Goal: Transaction & Acquisition: Purchase product/service

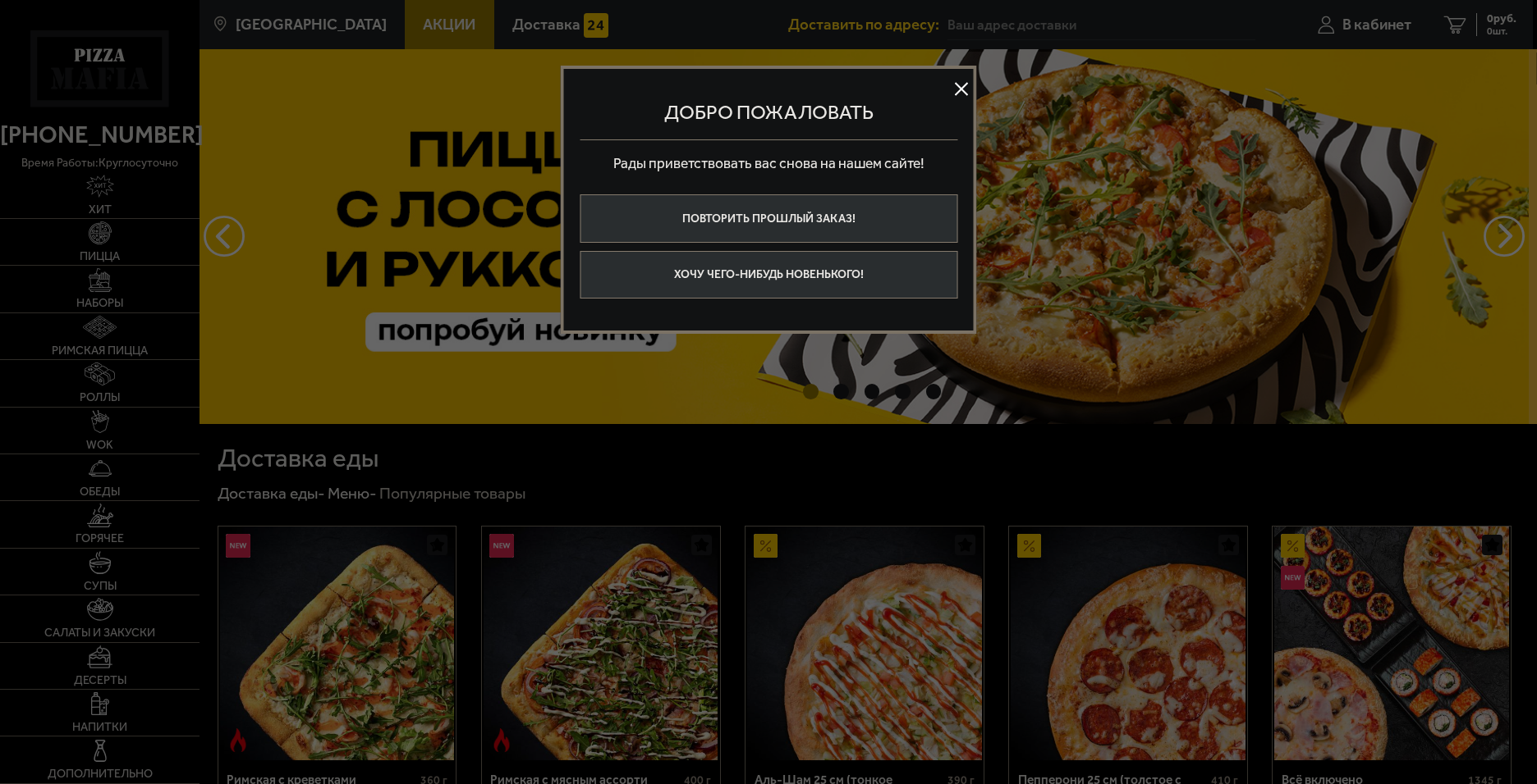
type input "[STREET_ADDRESS]"
click at [966, 86] on button at bounding box center [961, 89] width 25 height 25
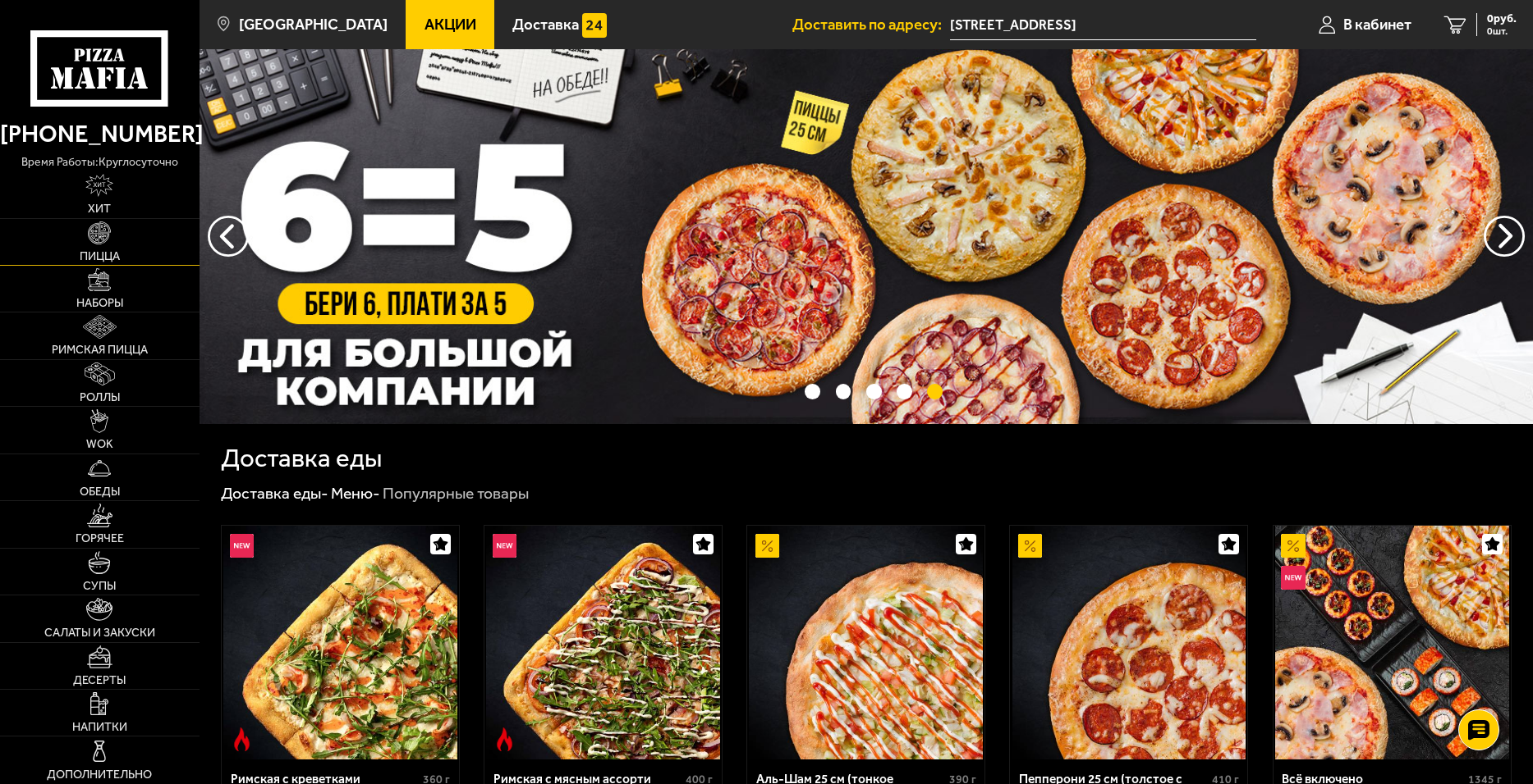
click at [103, 244] on img at bounding box center [99, 232] width 23 height 23
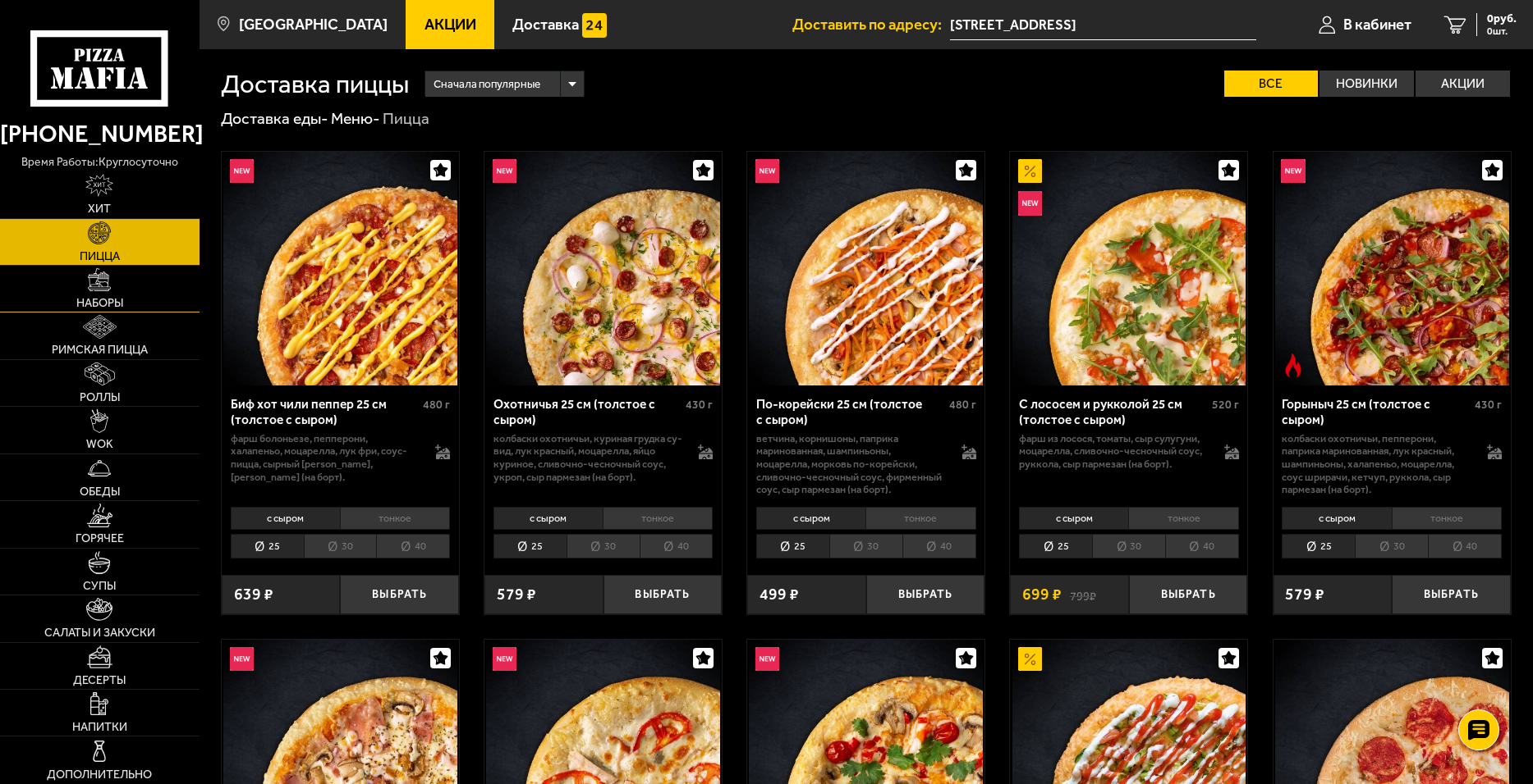
click at [82, 290] on link "Наборы" at bounding box center [100, 289] width 199 height 46
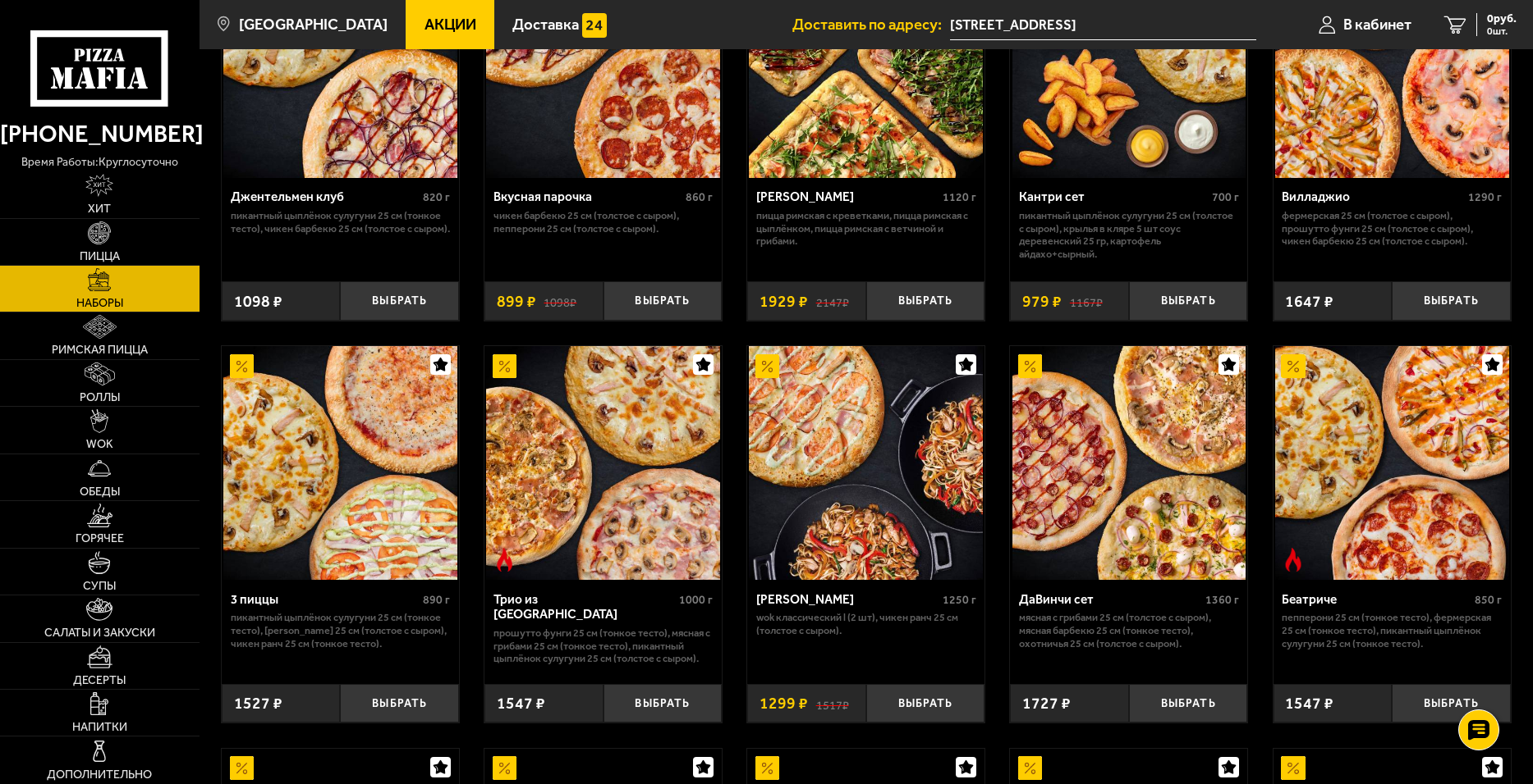
scroll to position [492, 0]
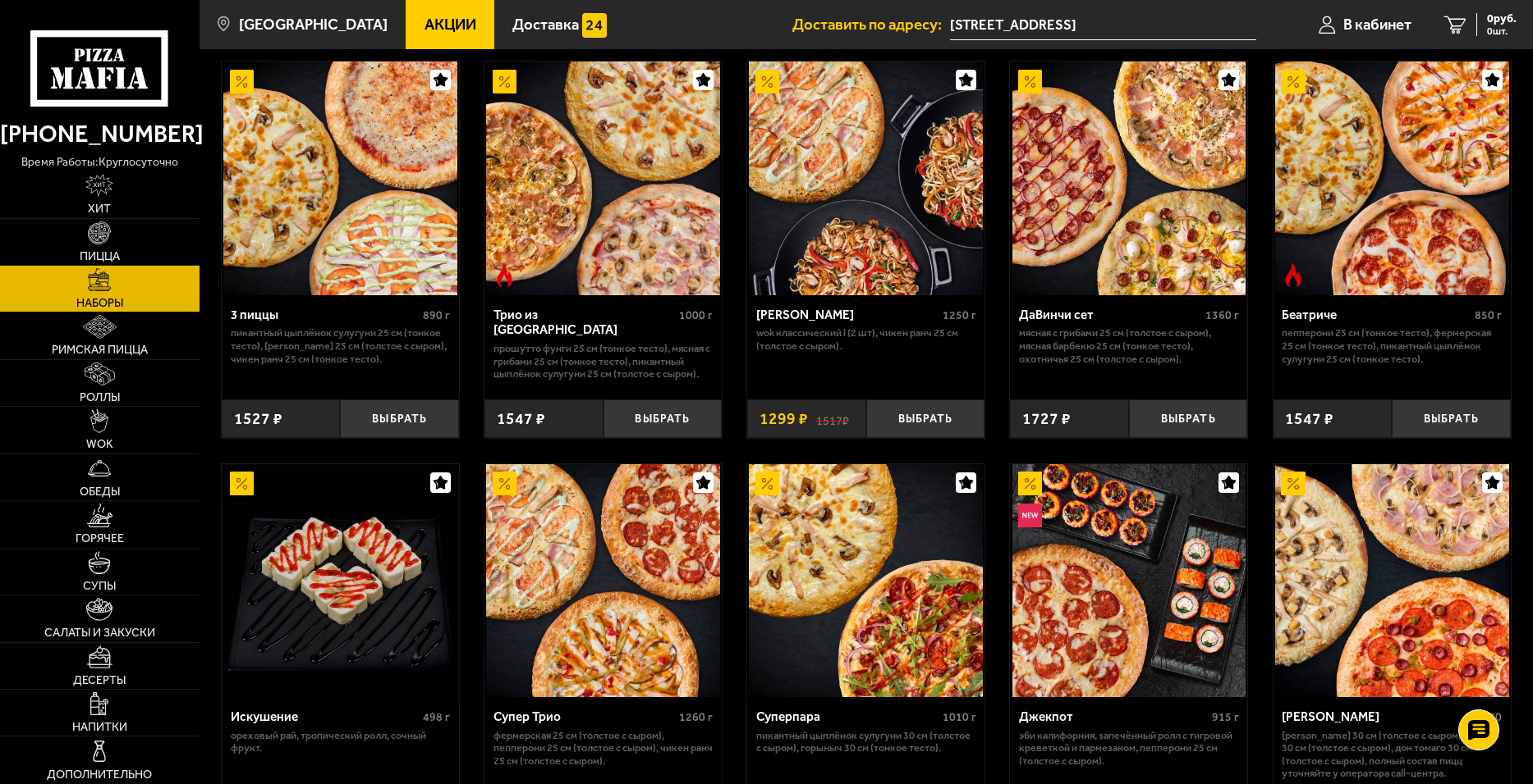
click at [436, 22] on span "Акции" at bounding box center [451, 25] width 52 height 16
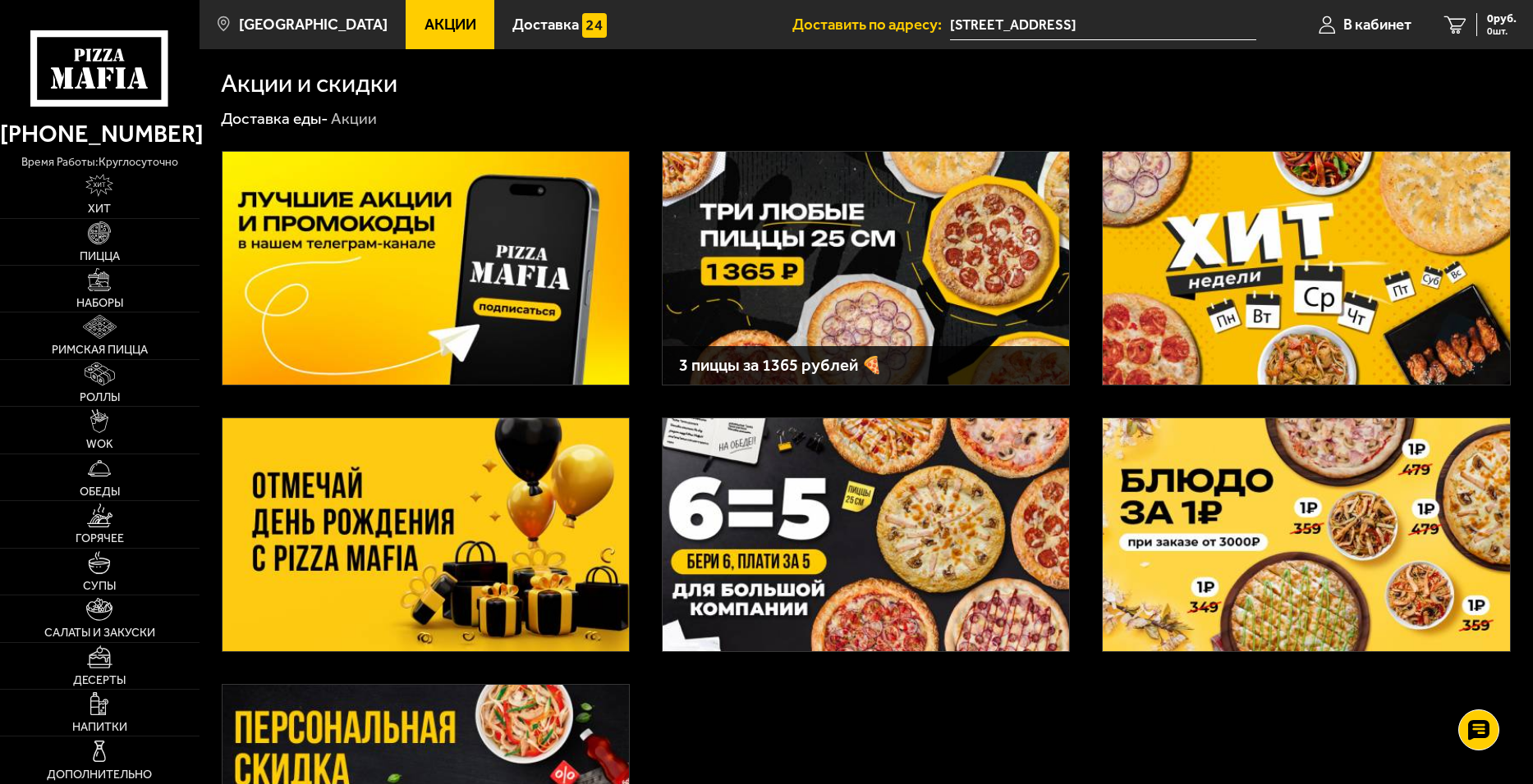
click at [1240, 286] on img at bounding box center [1306, 268] width 407 height 233
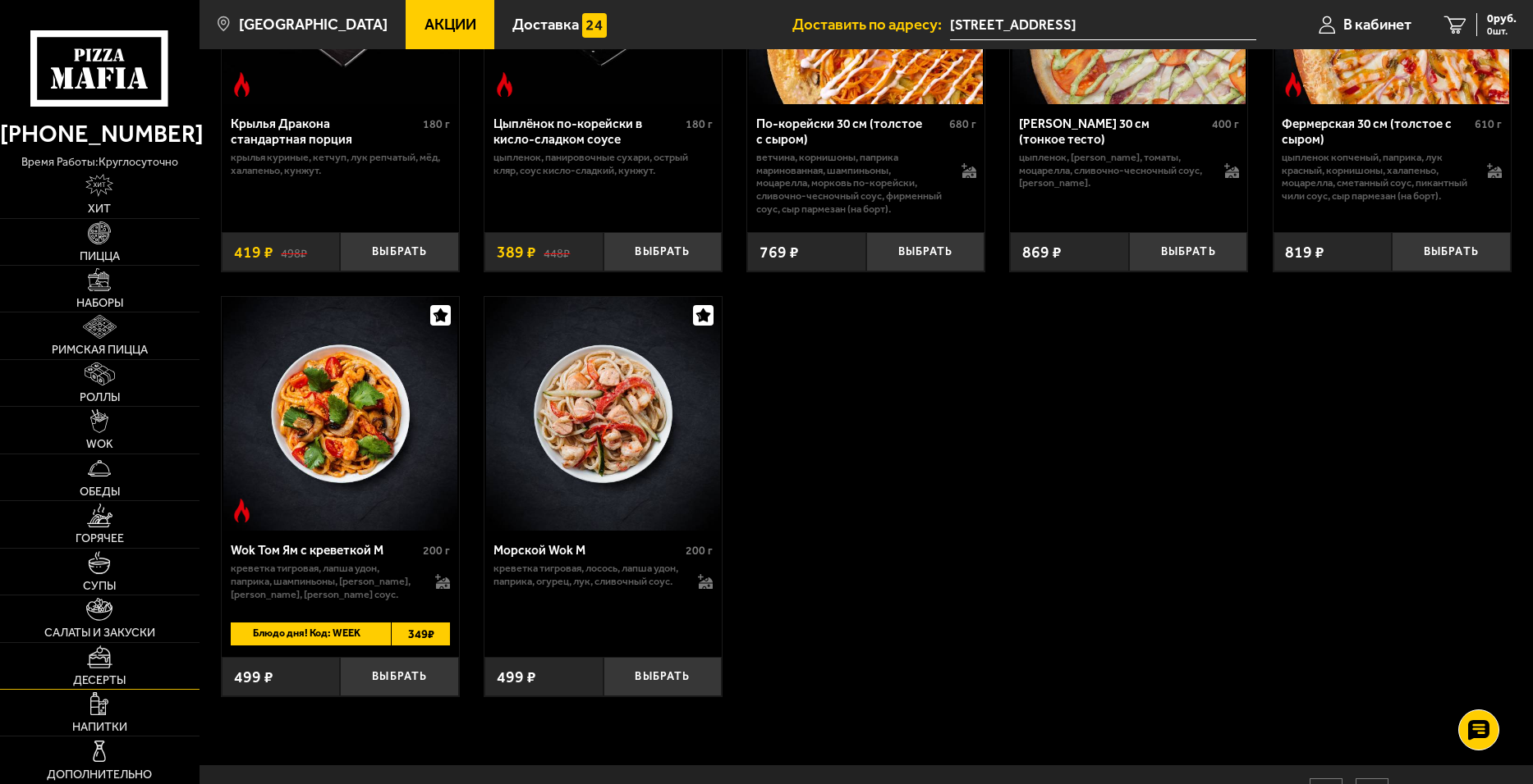
scroll to position [984, 0]
